Goal: Information Seeking & Learning: Learn about a topic

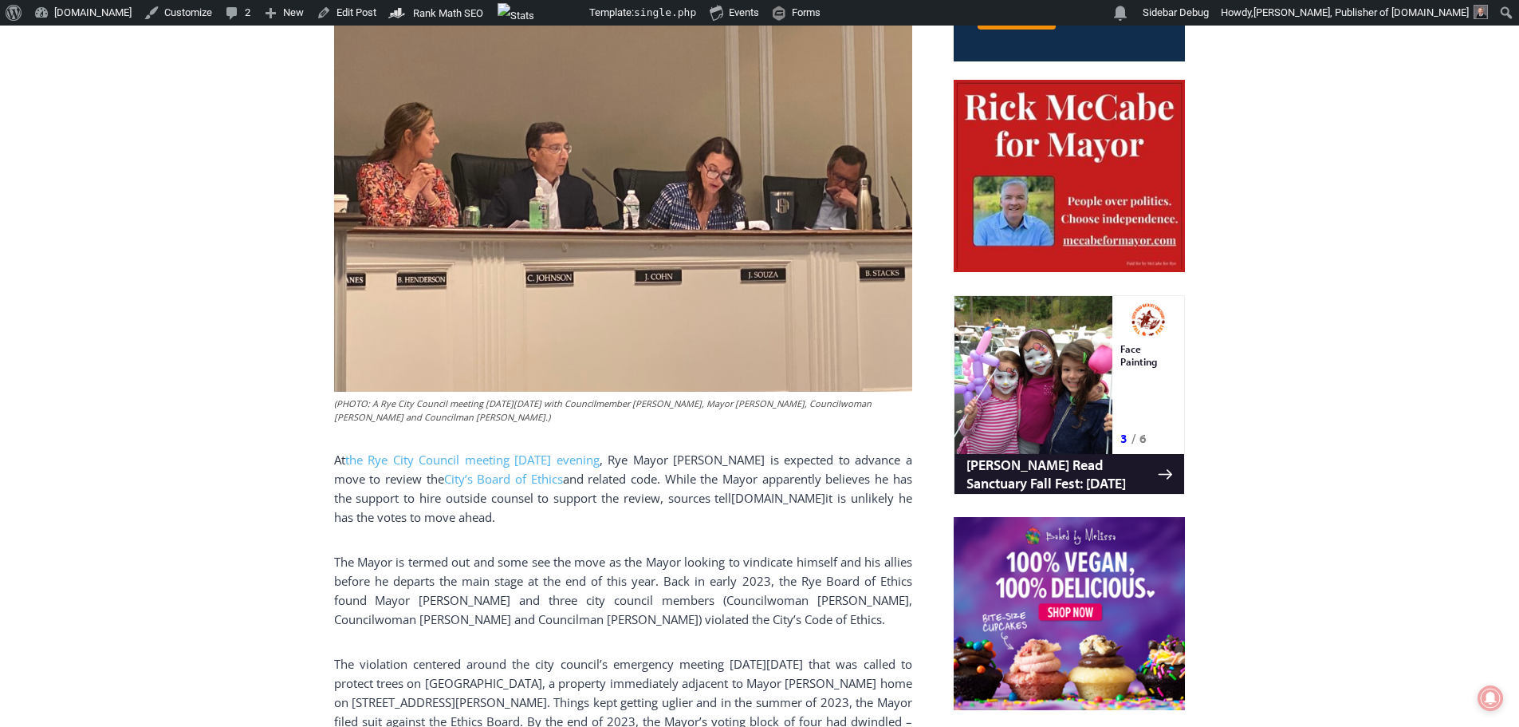
scroll to position [638, 0]
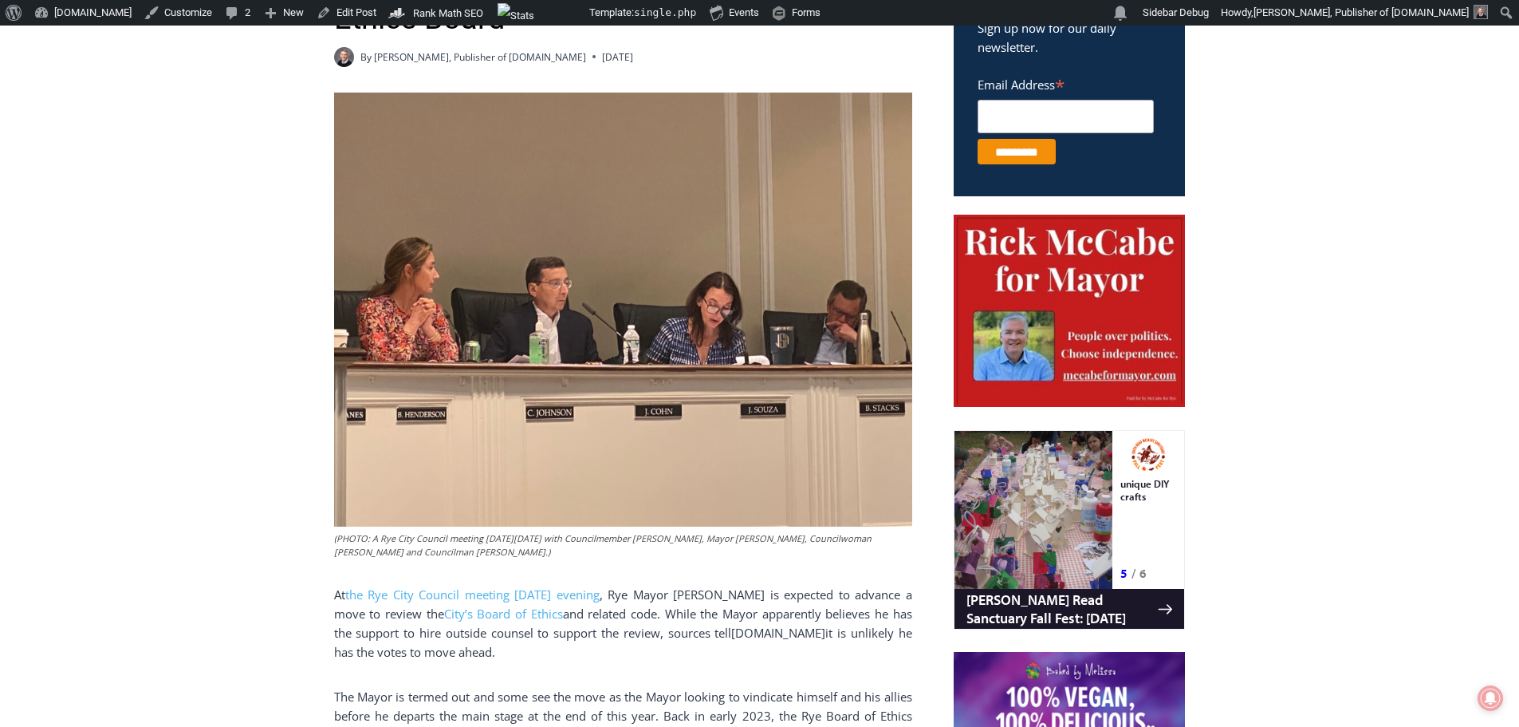
drag, startPoint x: 443, startPoint y: 557, endPoint x: 297, endPoint y: 539, distance: 147.0
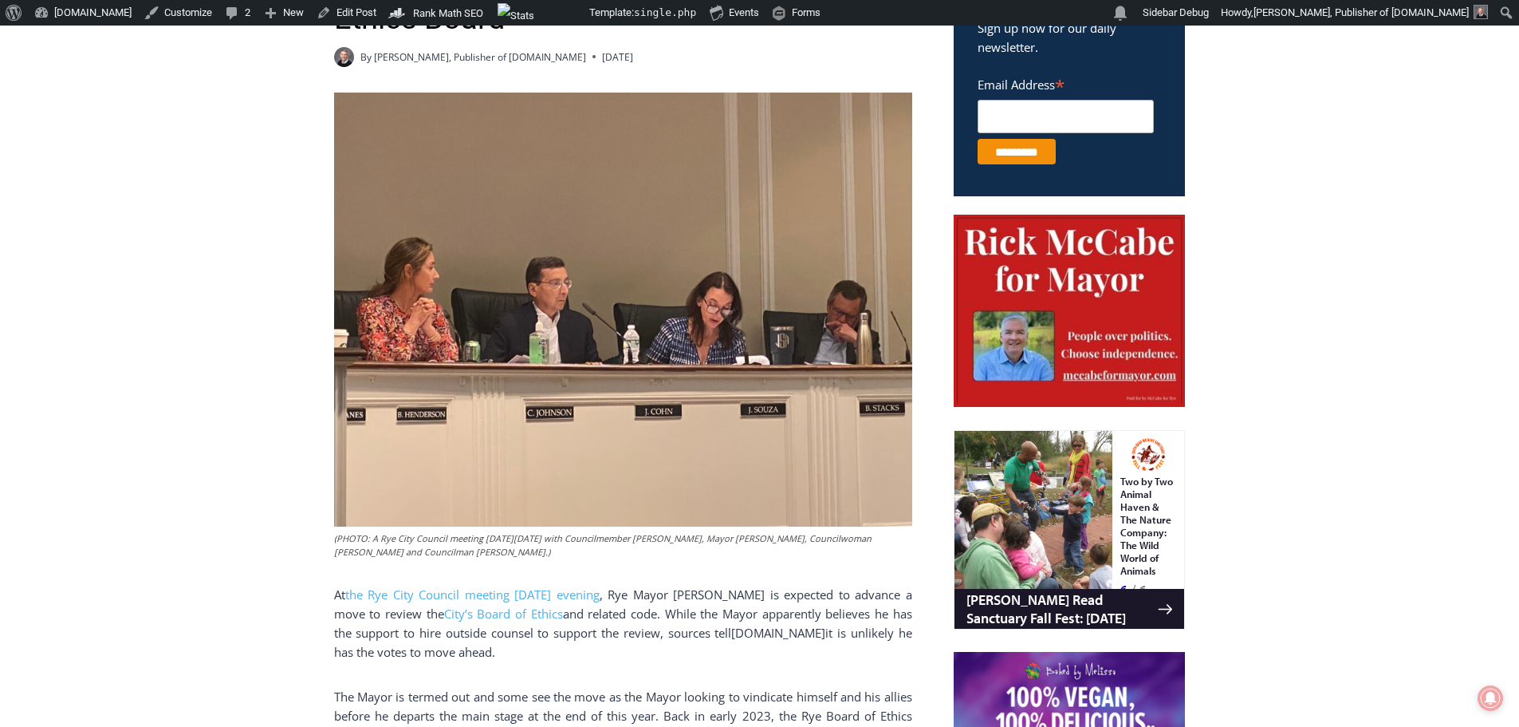
copy figcaption "(PHOTO: A Rye City Council meeting on Wednesday, June 14, 2023 with Councilmemb…"
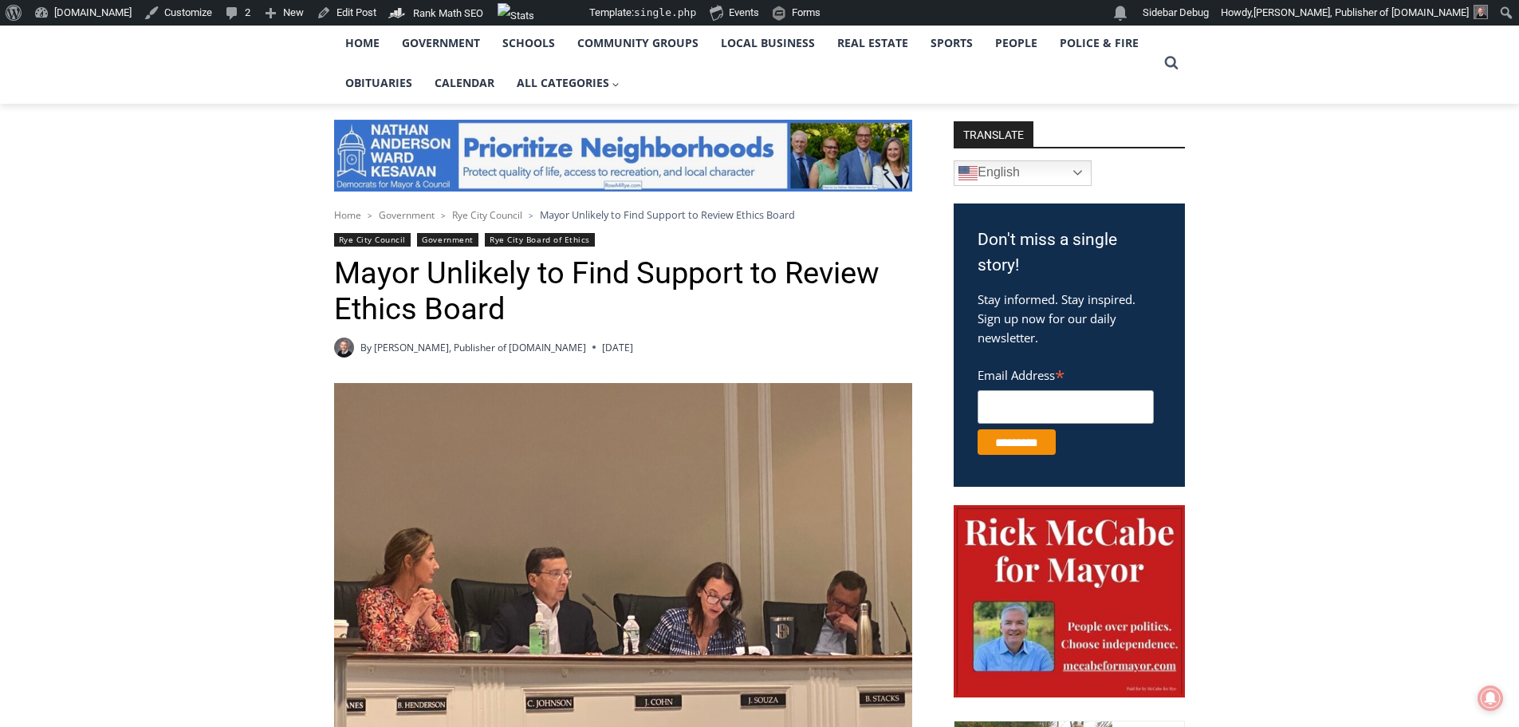
scroll to position [399, 0]
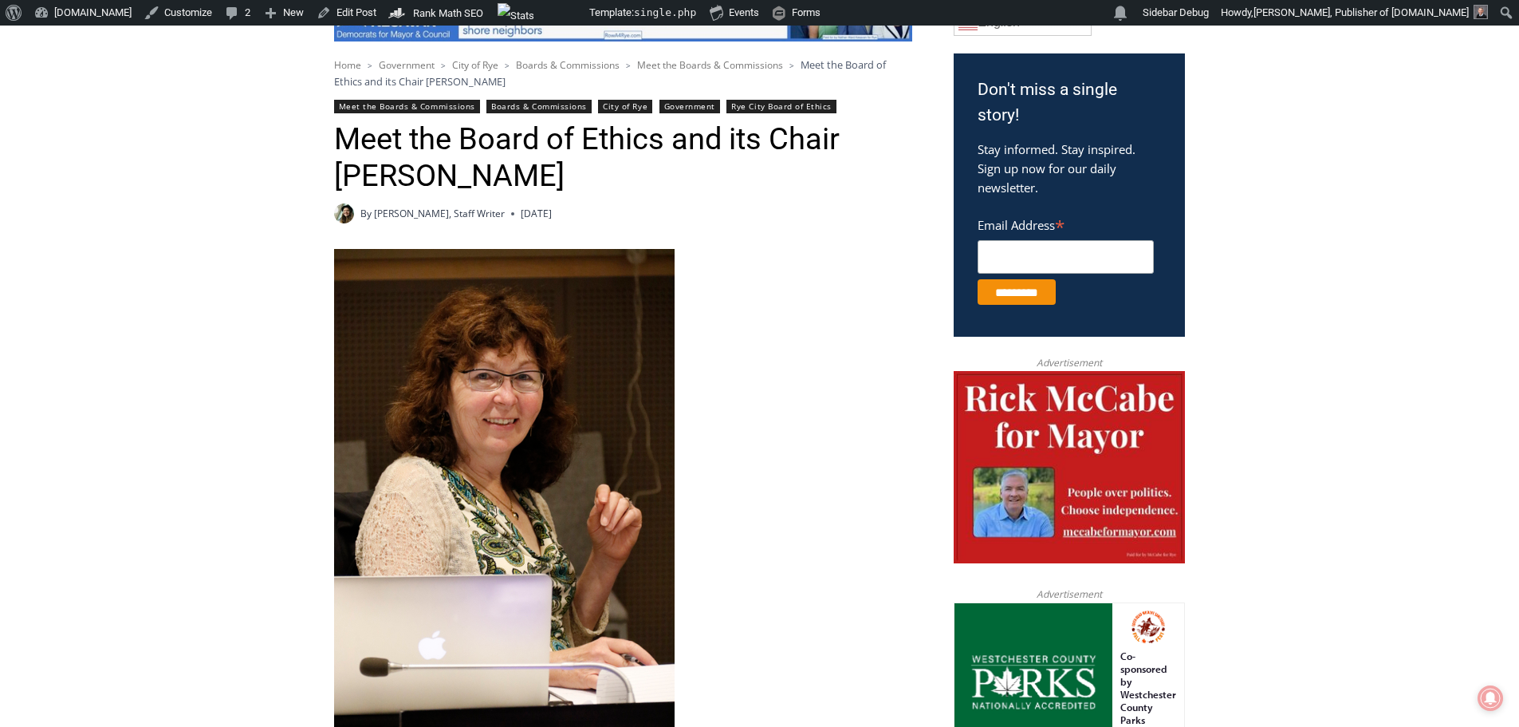
scroll to position [558, 0]
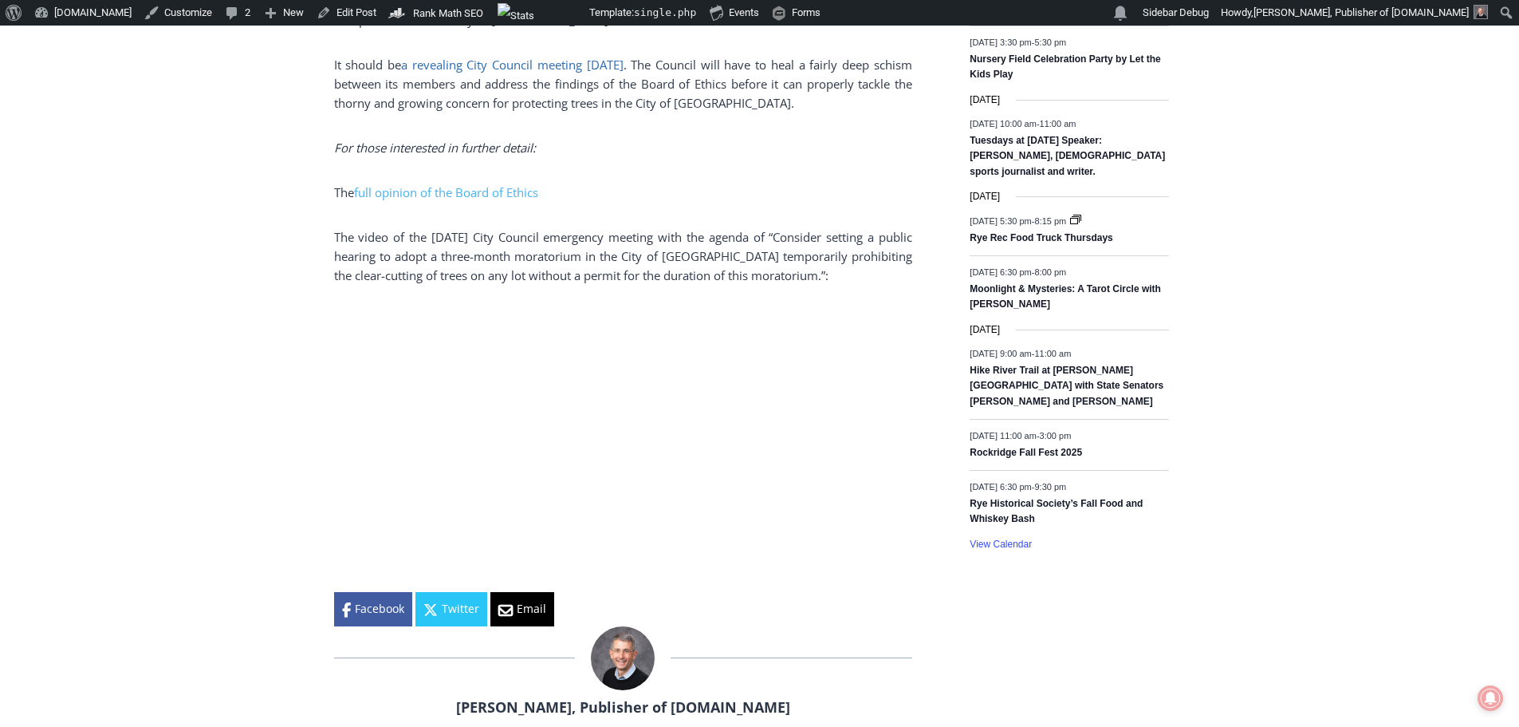
scroll to position [2393, 0]
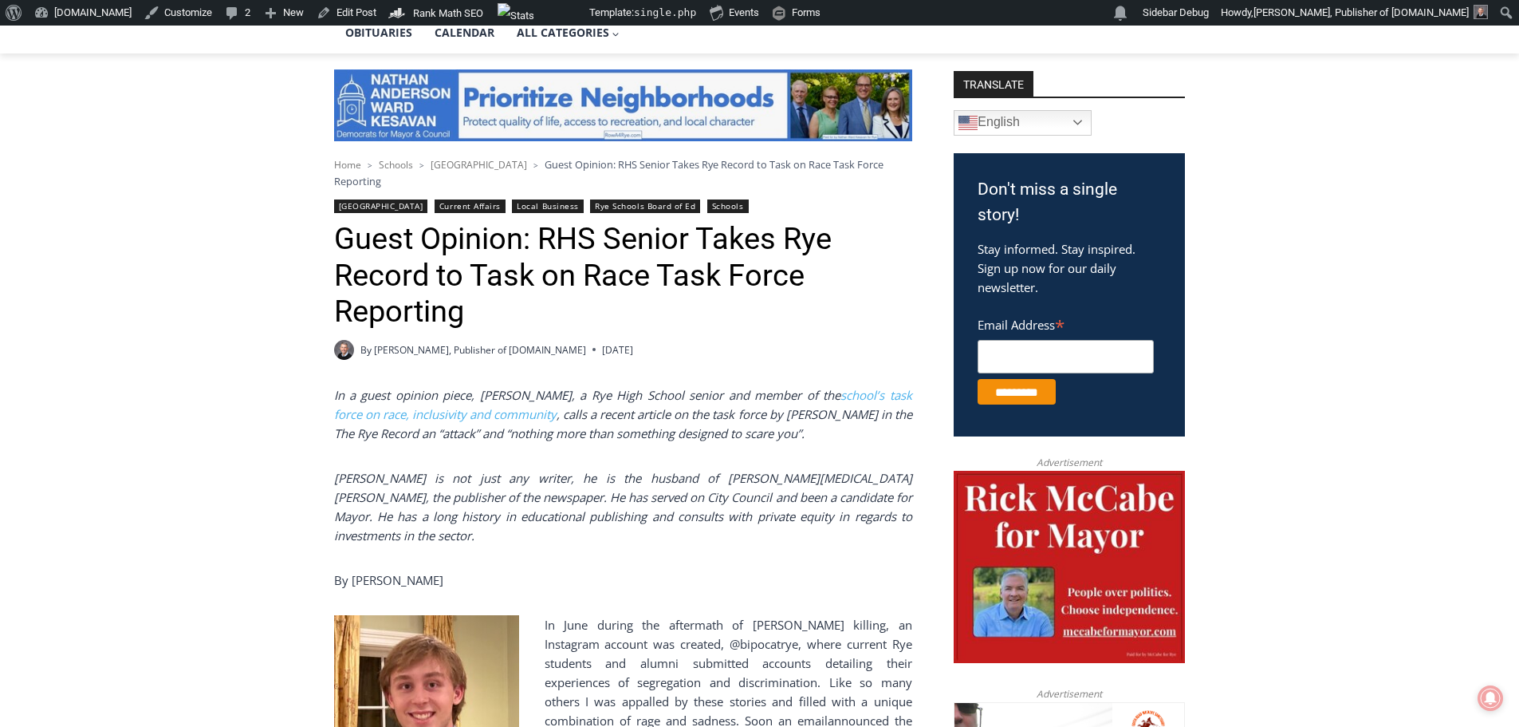
scroll to position [399, 0]
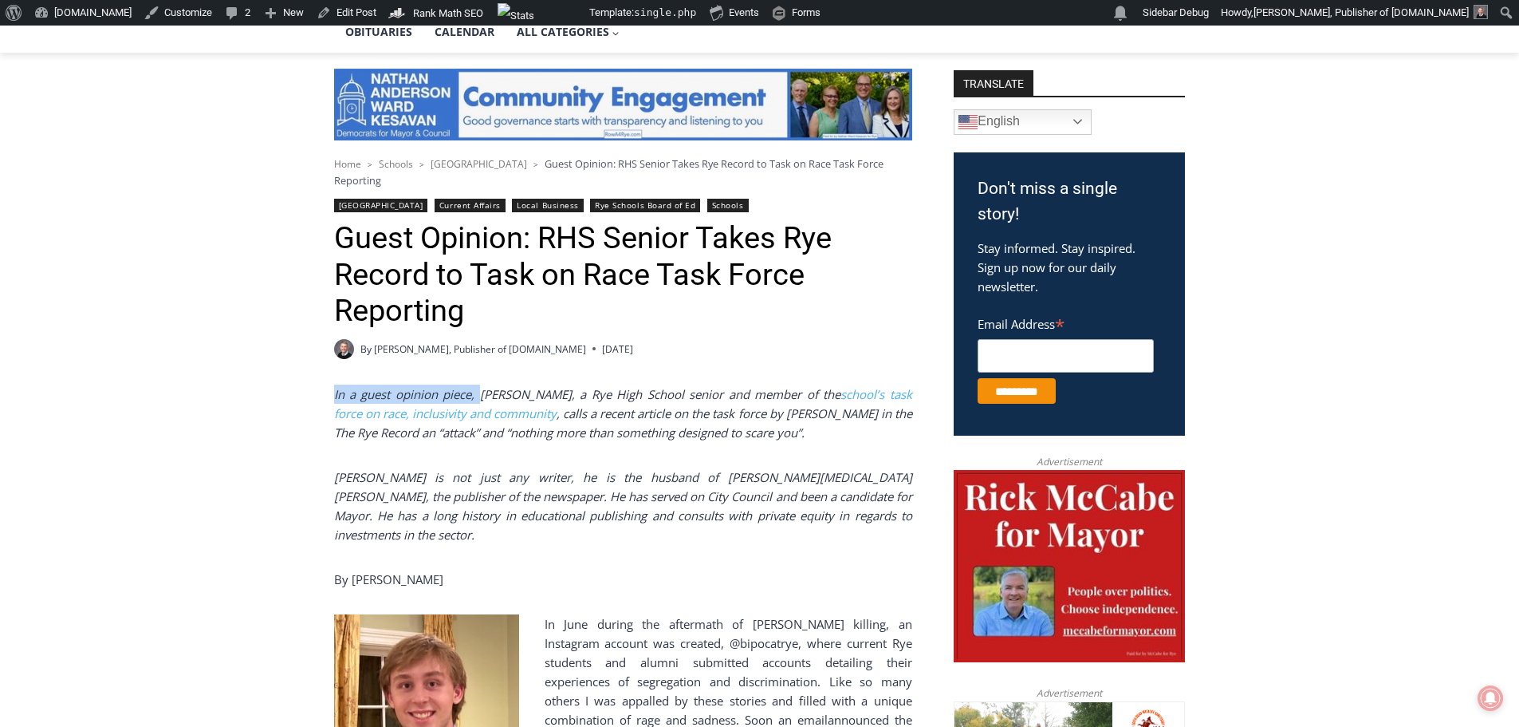
drag, startPoint x: 481, startPoint y: 380, endPoint x: 319, endPoint y: 376, distance: 161.9
copy em "In a guest opinion piece,"
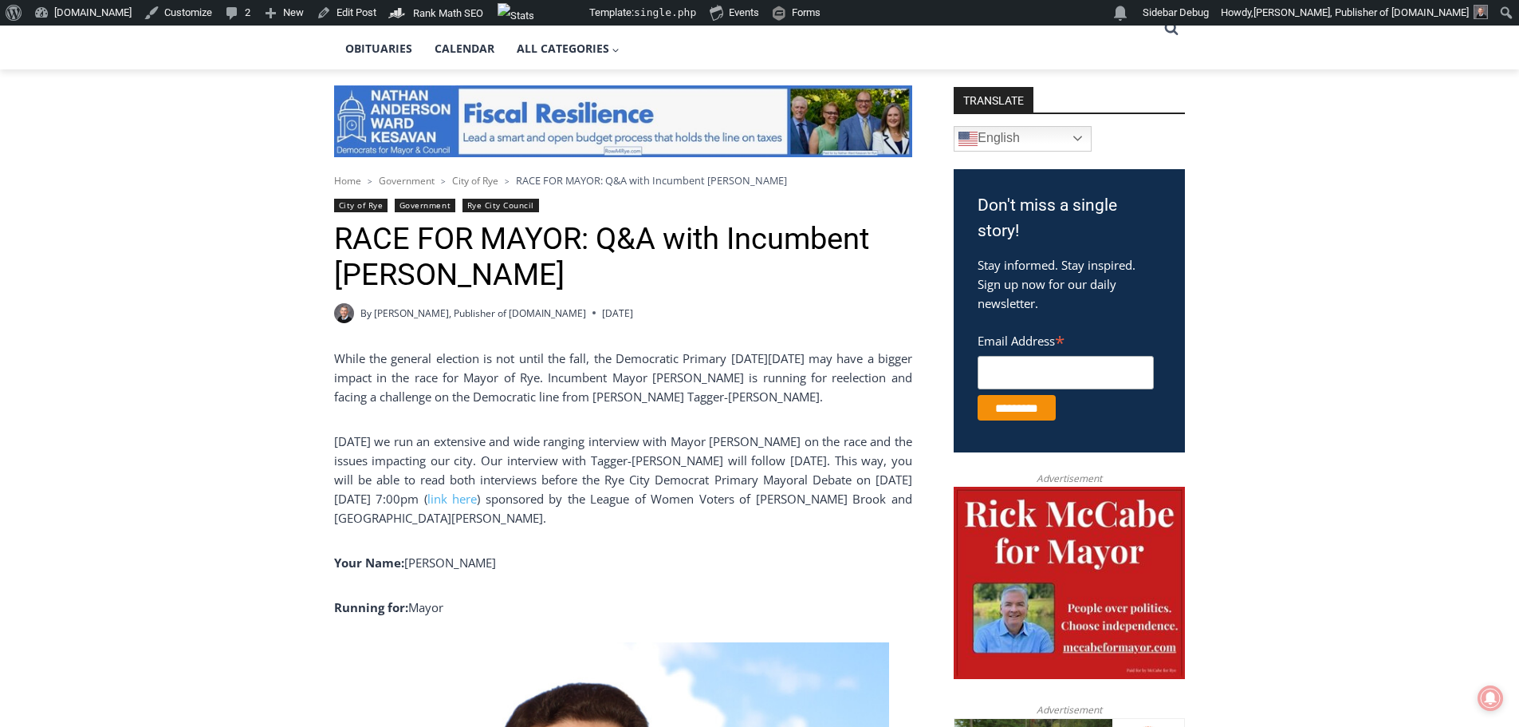
scroll to position [399, 0]
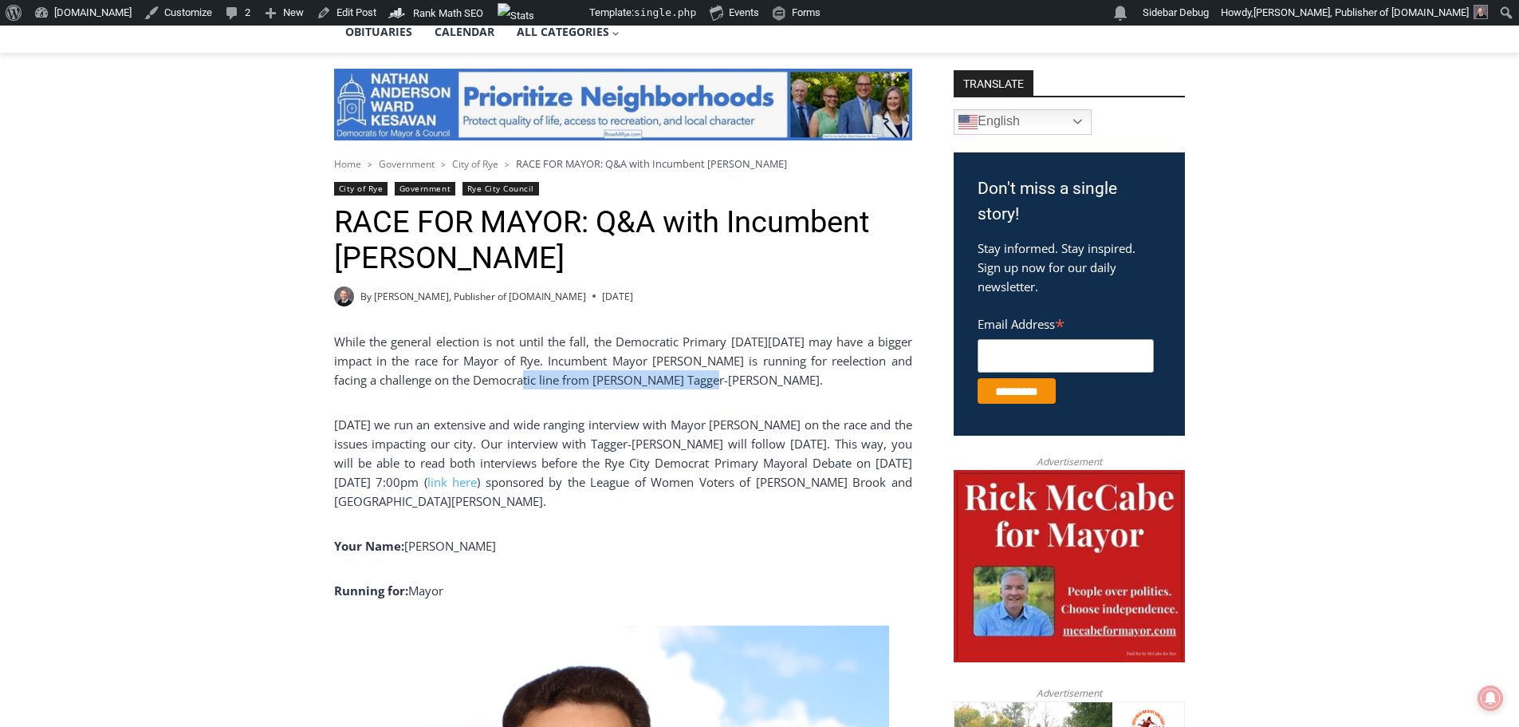
drag, startPoint x: 490, startPoint y: 382, endPoint x: 679, endPoint y: 383, distance: 188.2
click at [679, 383] on p "While the general election is not until the fall, the Democratic Primary on Tue…" at bounding box center [623, 360] width 578 height 57
click at [758, 381] on p "While the general election is not until the fall, the Democratic Primary on Tue…" at bounding box center [623, 360] width 578 height 57
click at [528, 433] on p "Today we run an extensive and wide ranging interview with Mayor Cohn on the rac…" at bounding box center [623, 463] width 578 height 96
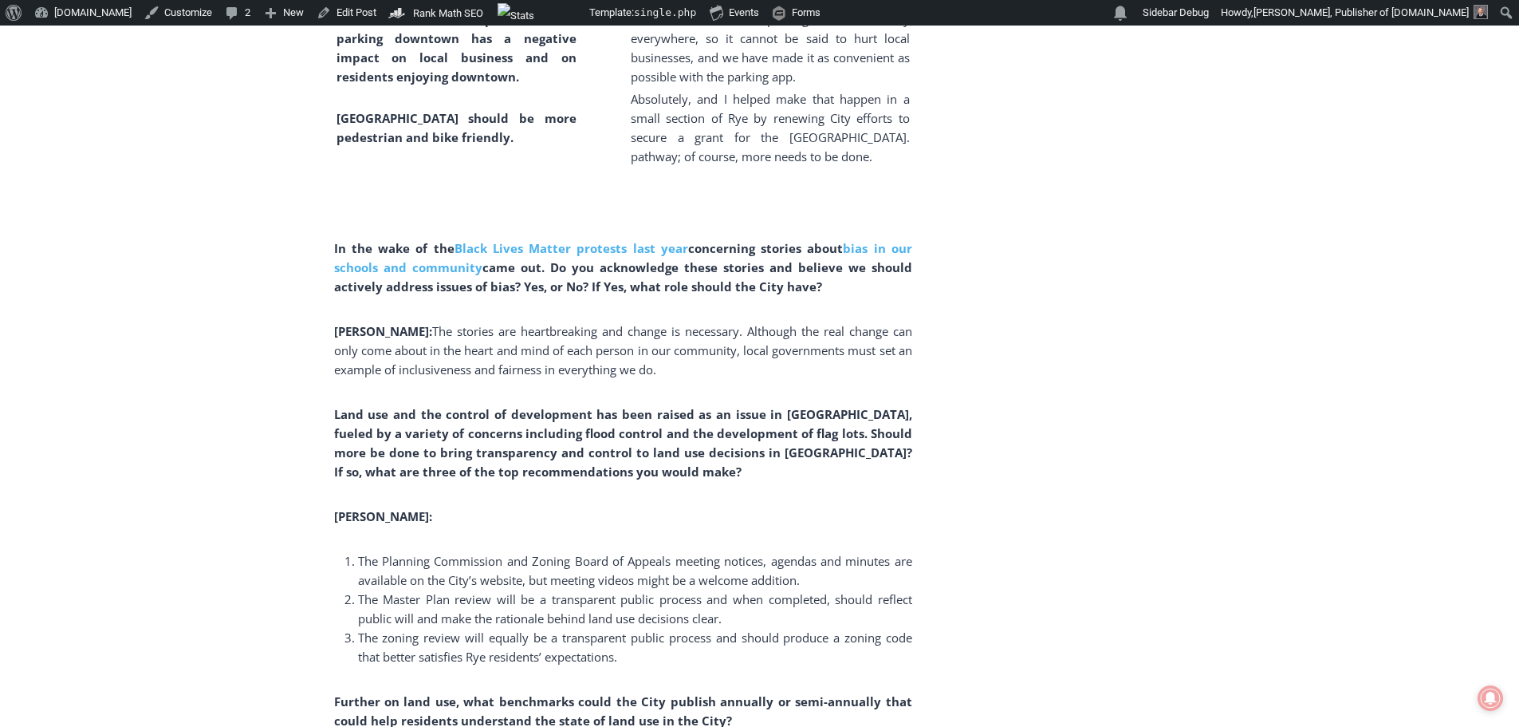
scroll to position [4546, 0]
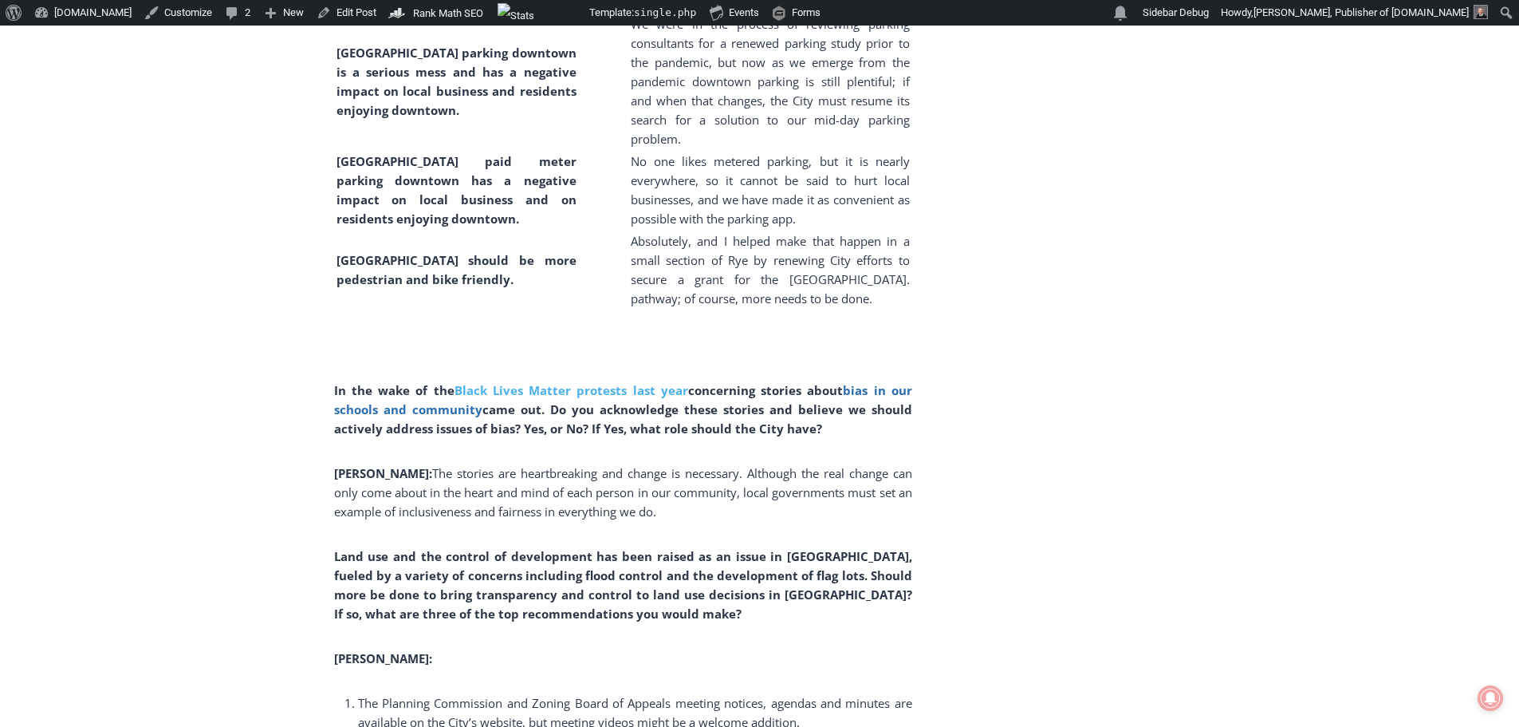
click at [872, 382] on link "bias in our schools and community" at bounding box center [623, 399] width 578 height 35
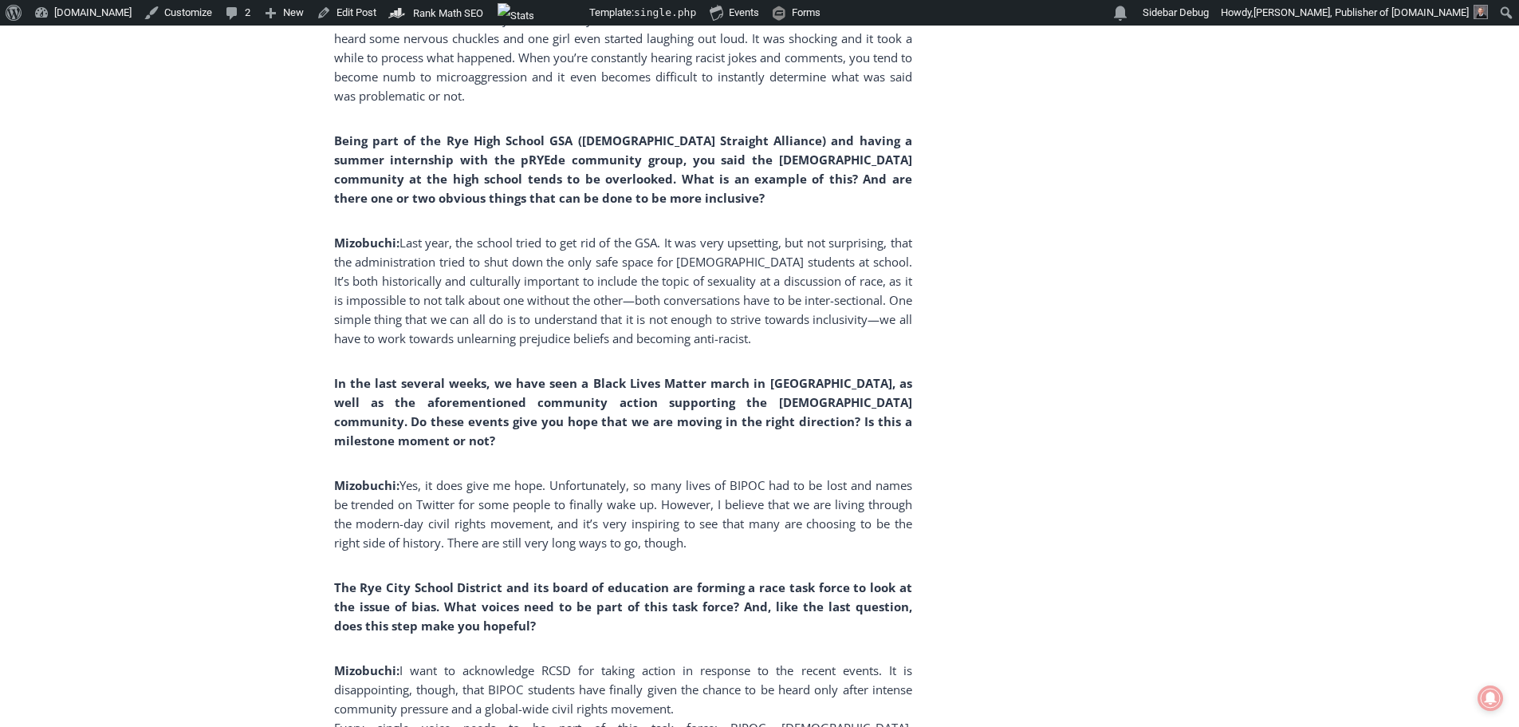
scroll to position [3270, 0]
